Goal: Book appointment/travel/reservation

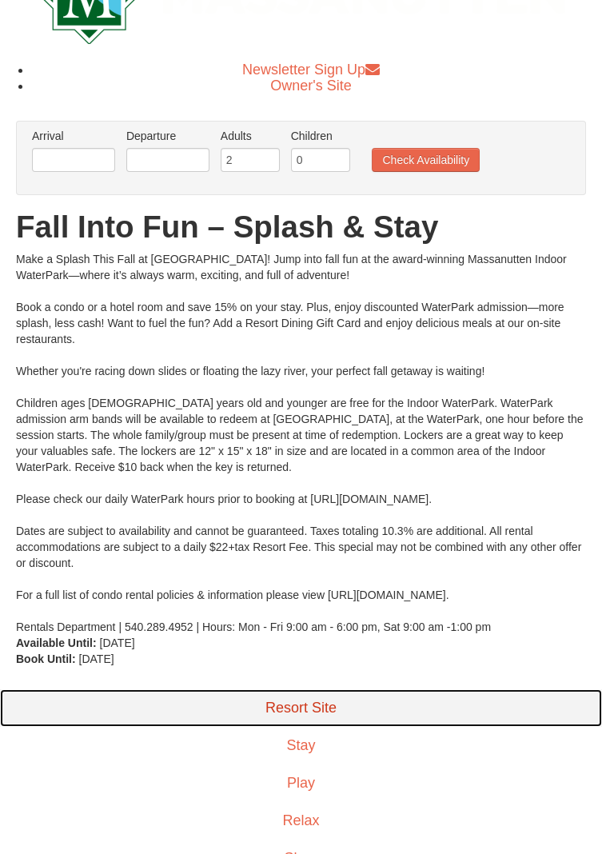
click at [313, 709] on link "Resort Site" at bounding box center [301, 708] width 602 height 38
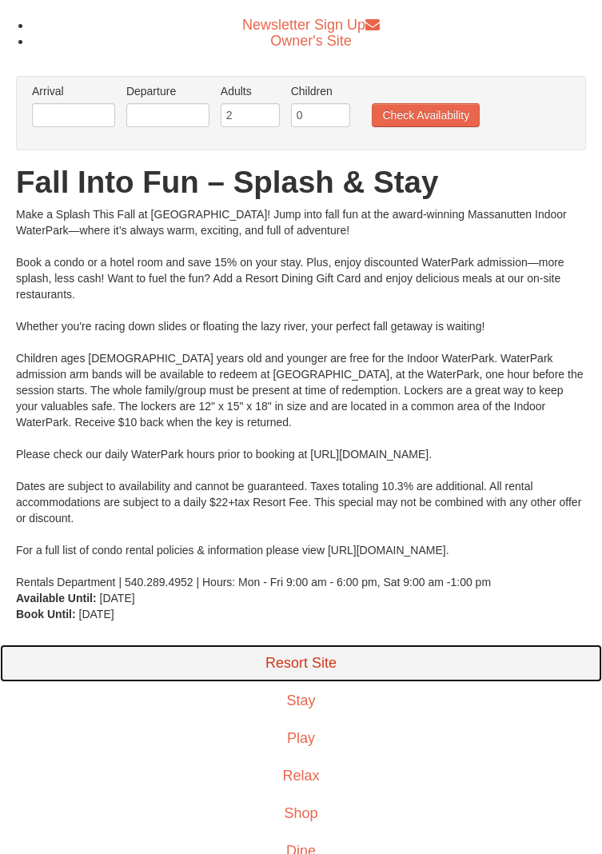
scroll to position [126, 0]
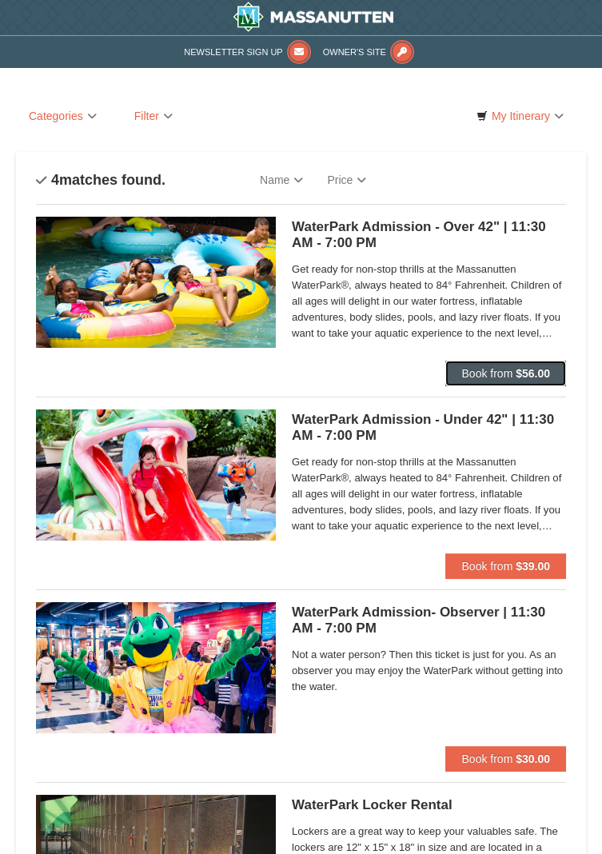
click at [525, 364] on button "Book from $56.00" at bounding box center [505, 374] width 121 height 26
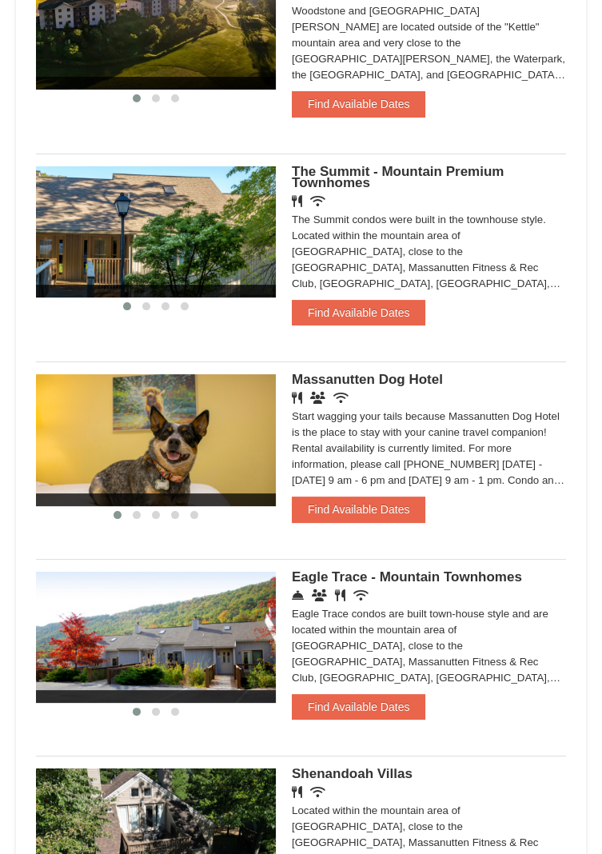
scroll to position [663, 0]
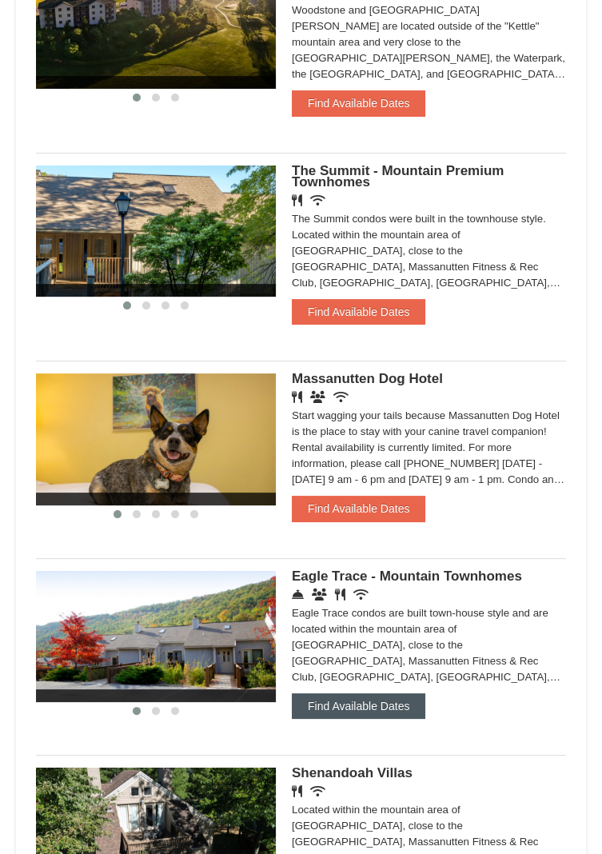
click at [366, 707] on button "Find Available Dates" at bounding box center [359, 706] width 134 height 26
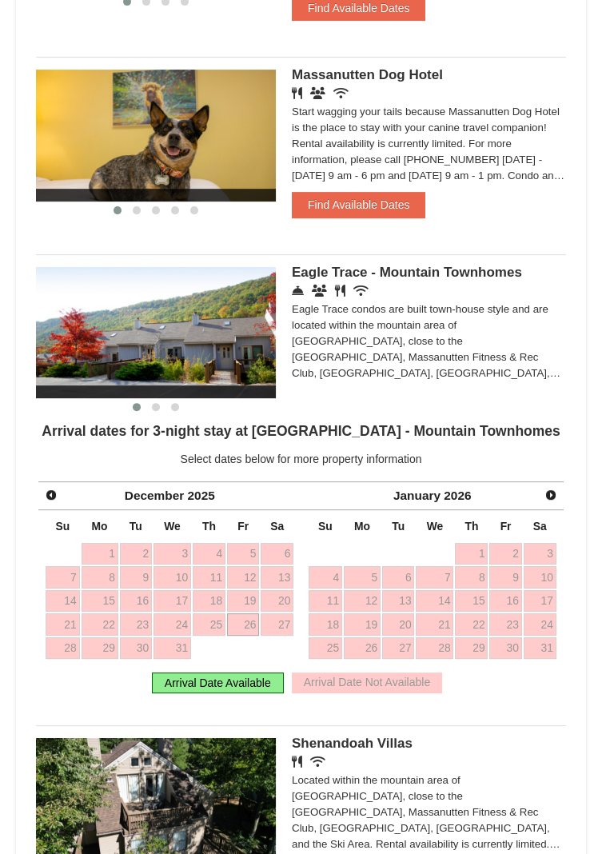
scroll to position [969, 0]
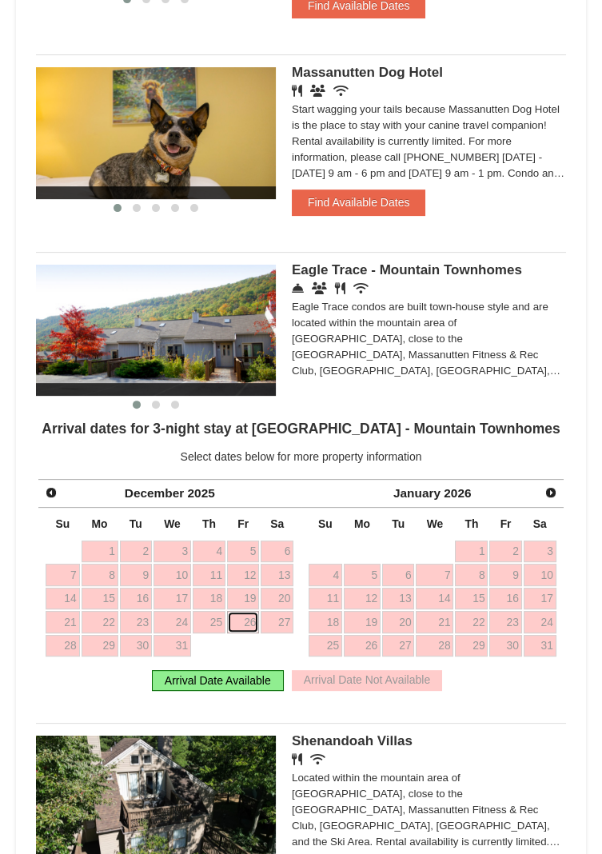
click at [250, 627] on link "26" at bounding box center [243, 622] width 32 height 22
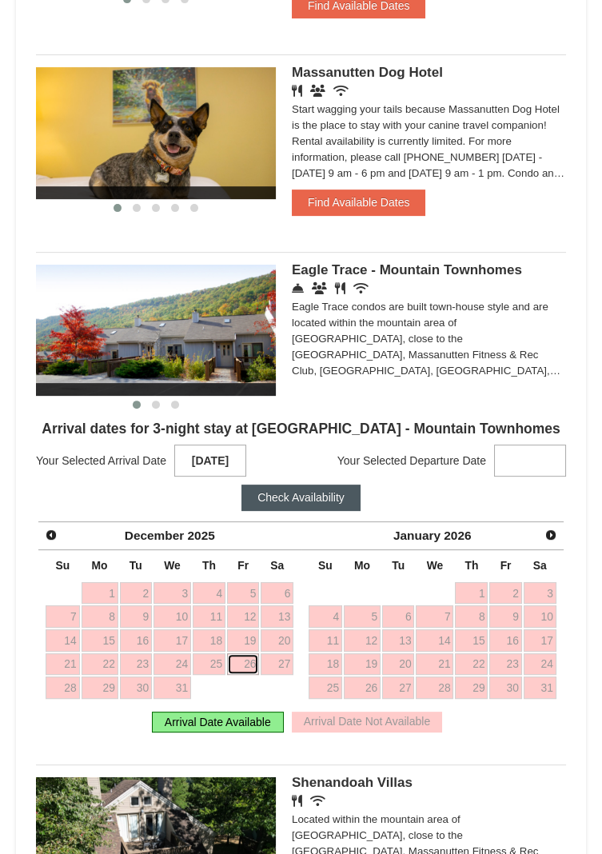
click at [243, 669] on link "26" at bounding box center [243, 664] width 32 height 22
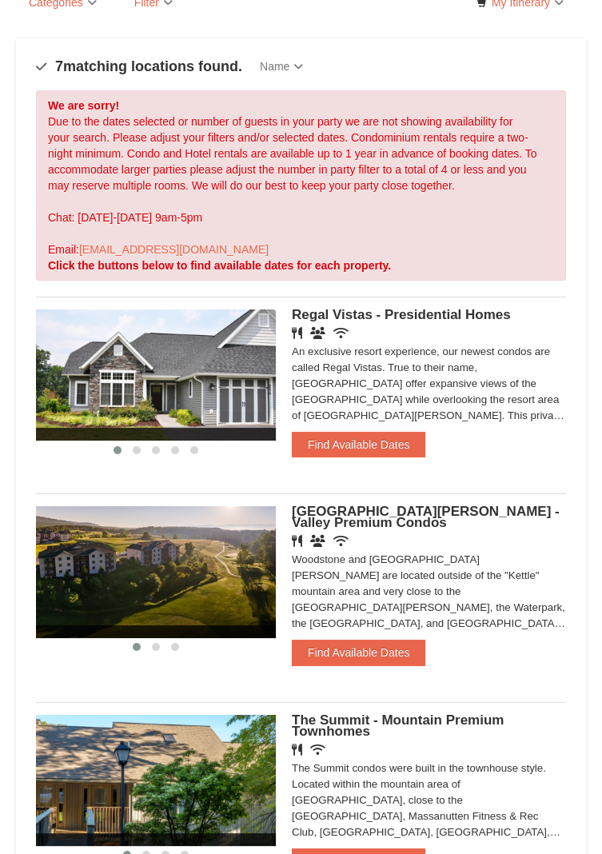
scroll to position [110, 0]
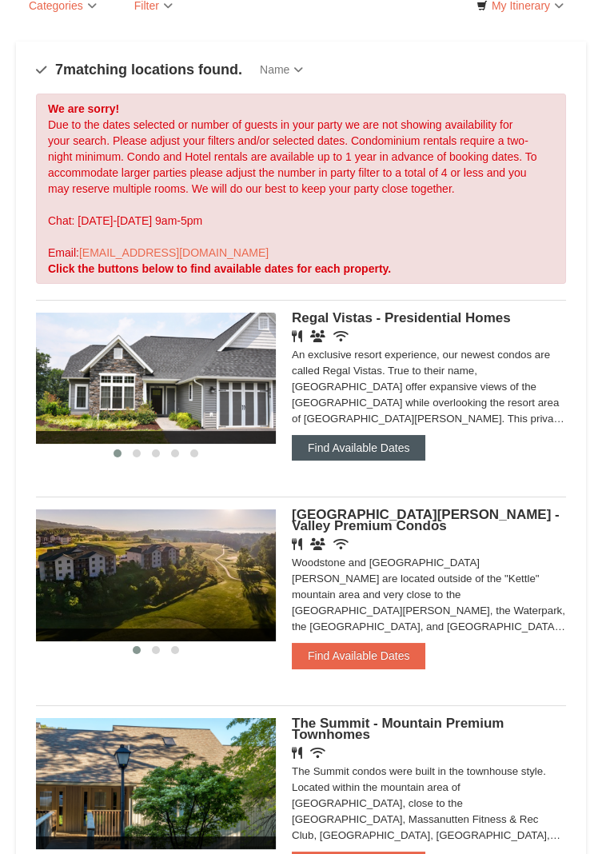
click at [384, 445] on button "Find Available Dates" at bounding box center [359, 448] width 134 height 26
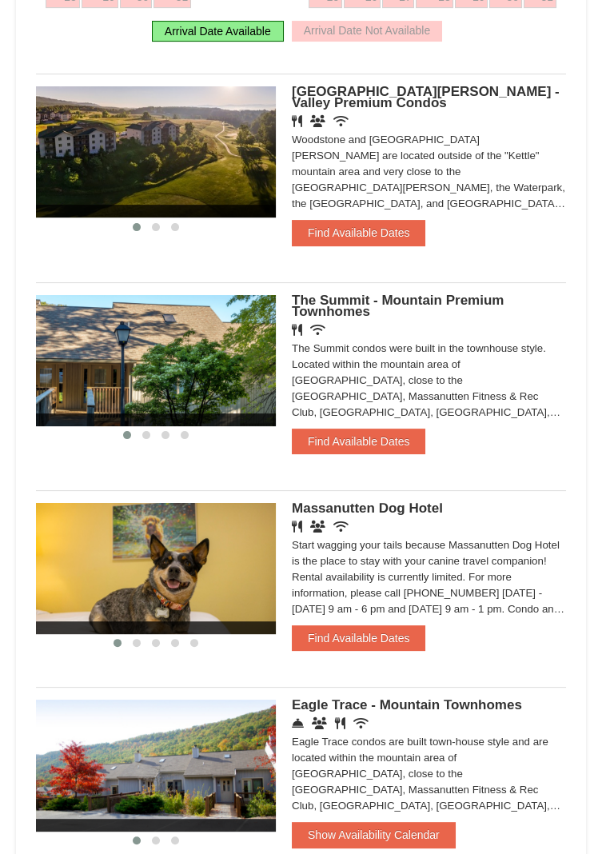
scroll to position [811, 0]
